Goal: Go to known website: Go to known website

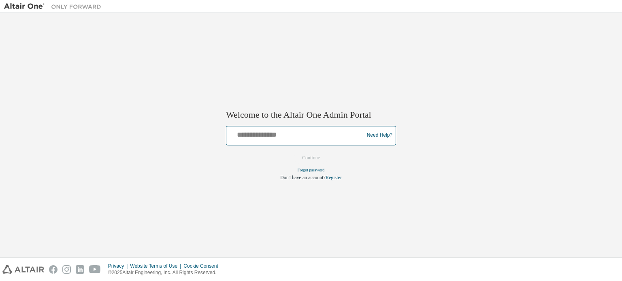
click at [306, 132] on input "text" at bounding box center [296, 134] width 133 height 12
type input "**********"
click at [307, 157] on button "Continue" at bounding box center [311, 158] width 35 height 12
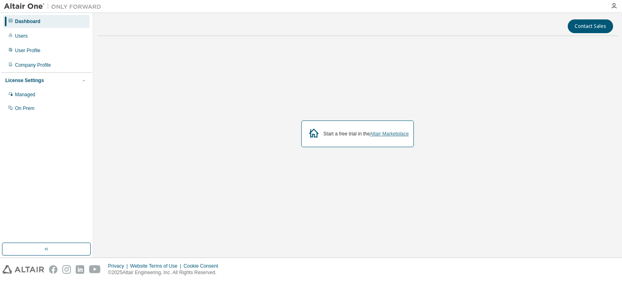
click at [396, 134] on link "Altair Marketplace" at bounding box center [389, 134] width 39 height 6
